Goal: Task Accomplishment & Management: Manage account settings

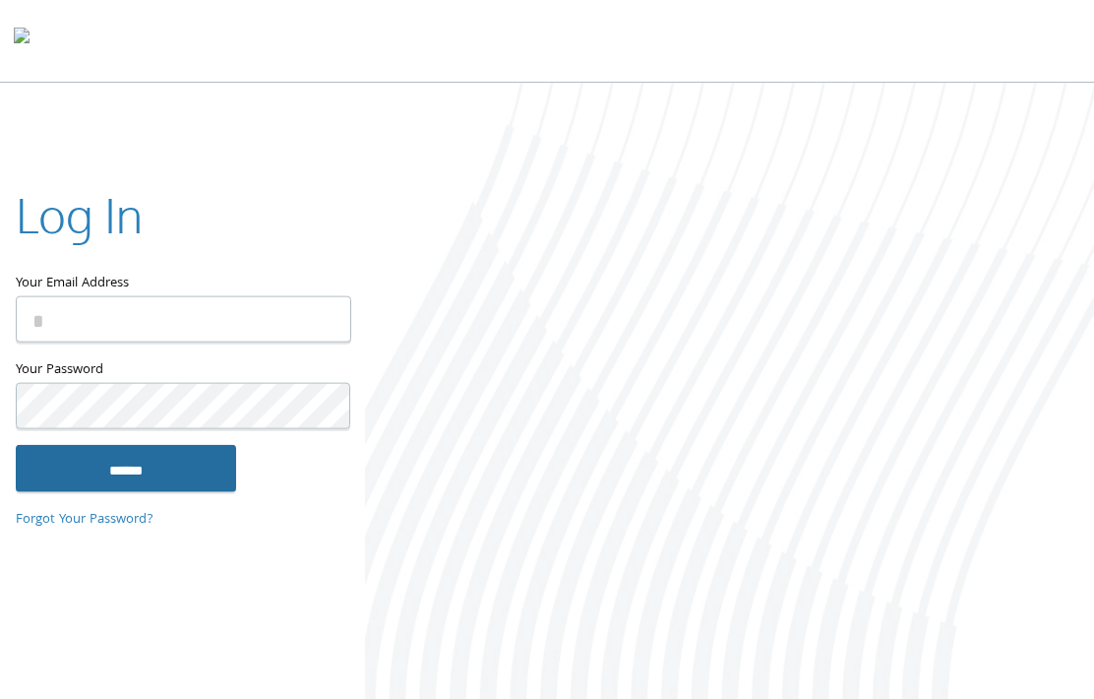
type input "**********"
click at [114, 479] on input "******" at bounding box center [126, 467] width 220 height 47
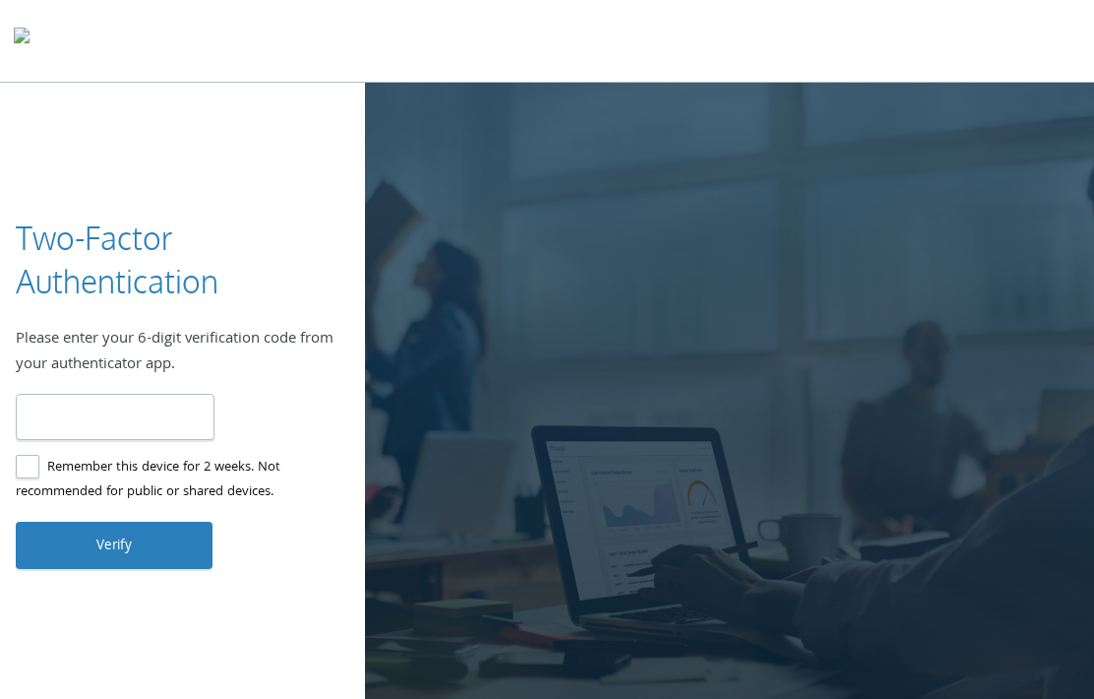
click at [141, 403] on input "number" at bounding box center [115, 417] width 199 height 46
type input "******"
